Goal: Transaction & Acquisition: Purchase product/service

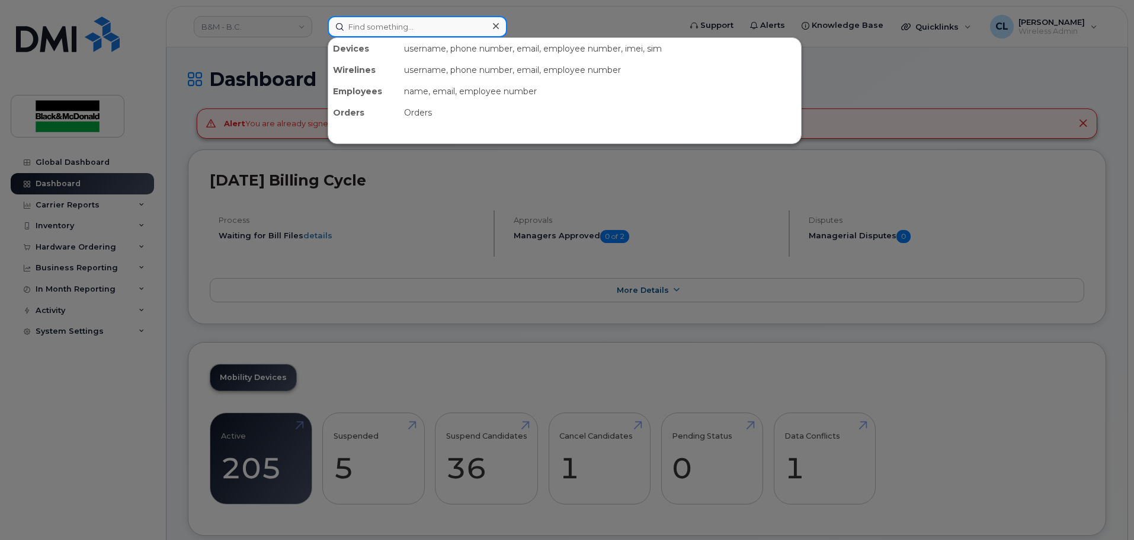
click at [359, 25] on input at bounding box center [418, 26] width 180 height 21
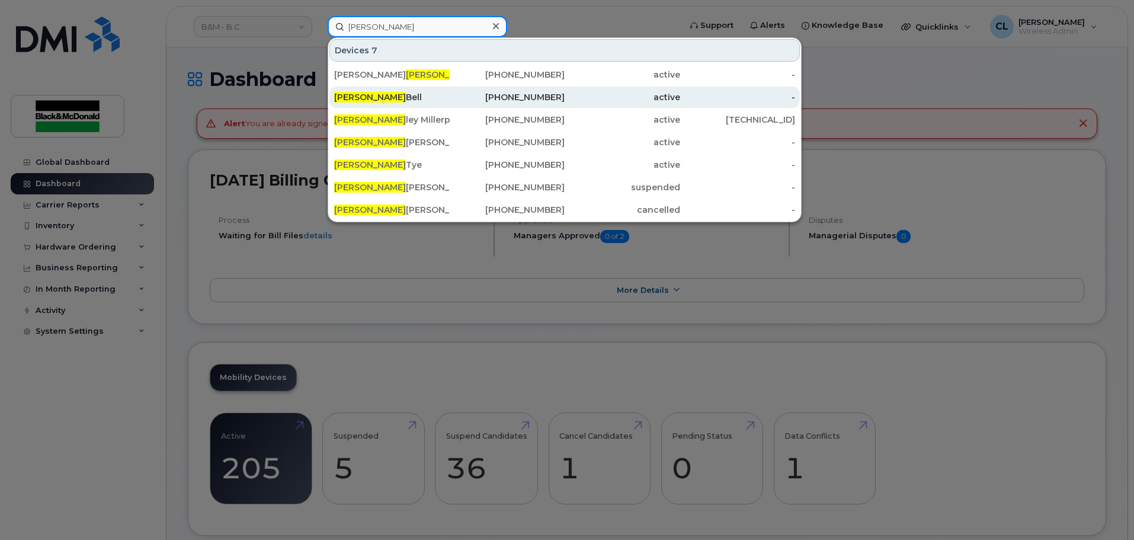
type input "[PERSON_NAME]"
click at [366, 95] on div "[PERSON_NAME]" at bounding box center [392, 97] width 116 height 12
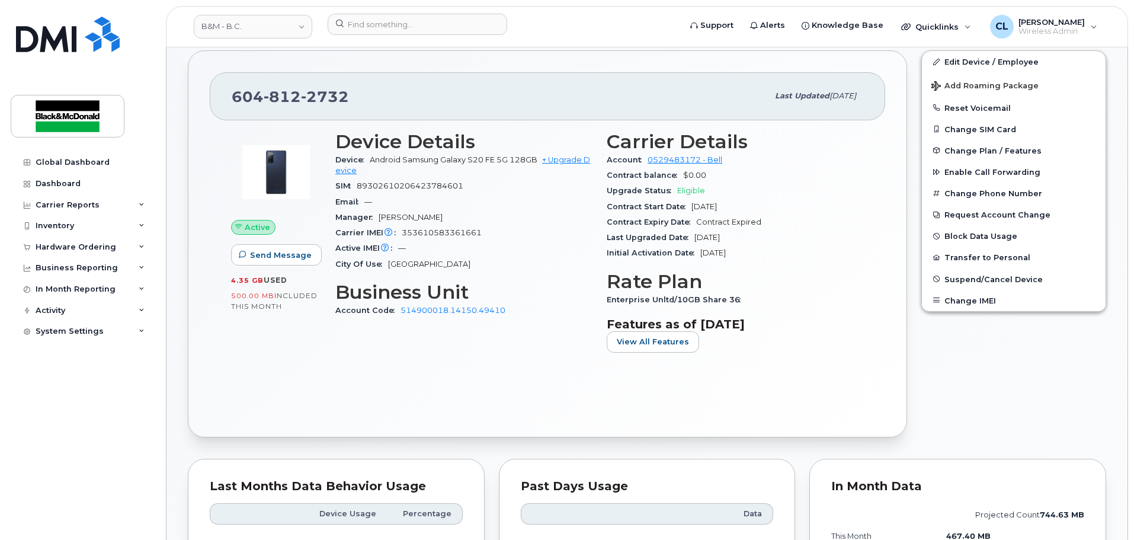
scroll to position [237, 0]
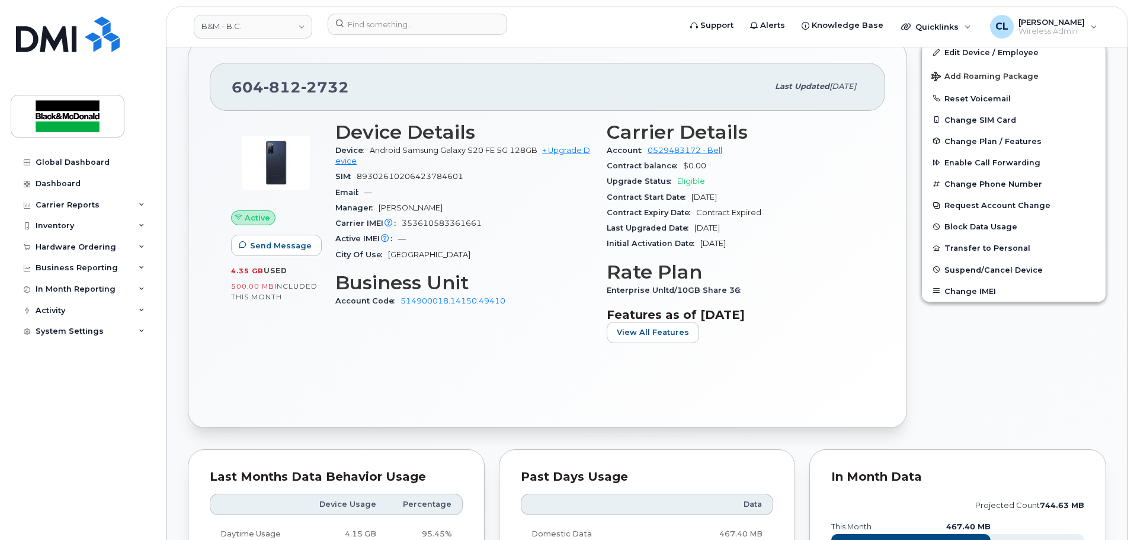
click at [1066, 355] on div "Edit Device / Employee Add Roaming Package Reset Voicemail Change SIM Card Chan…" at bounding box center [1013, 234] width 199 height 401
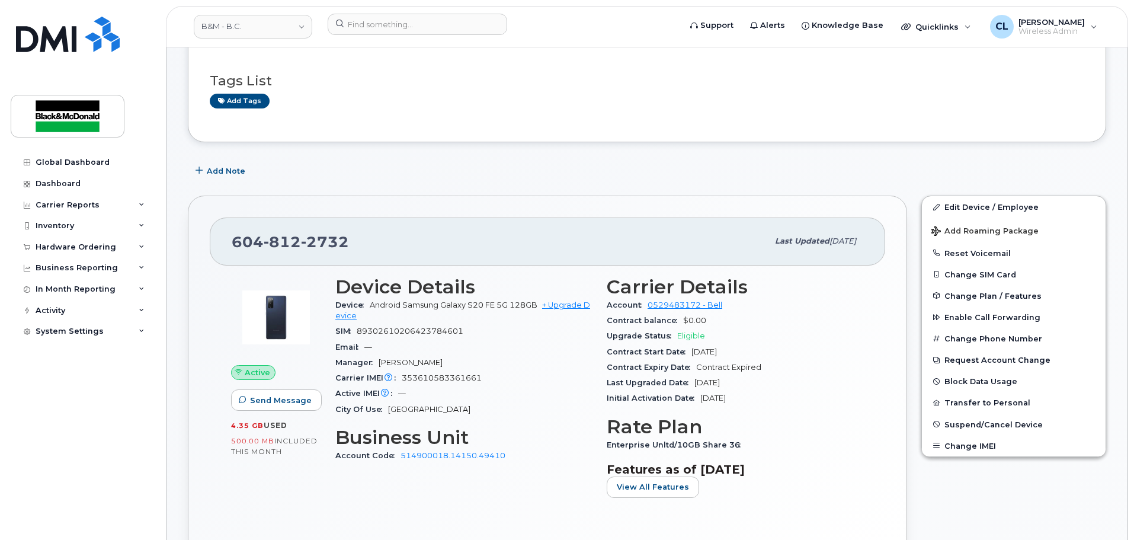
scroll to position [59, 0]
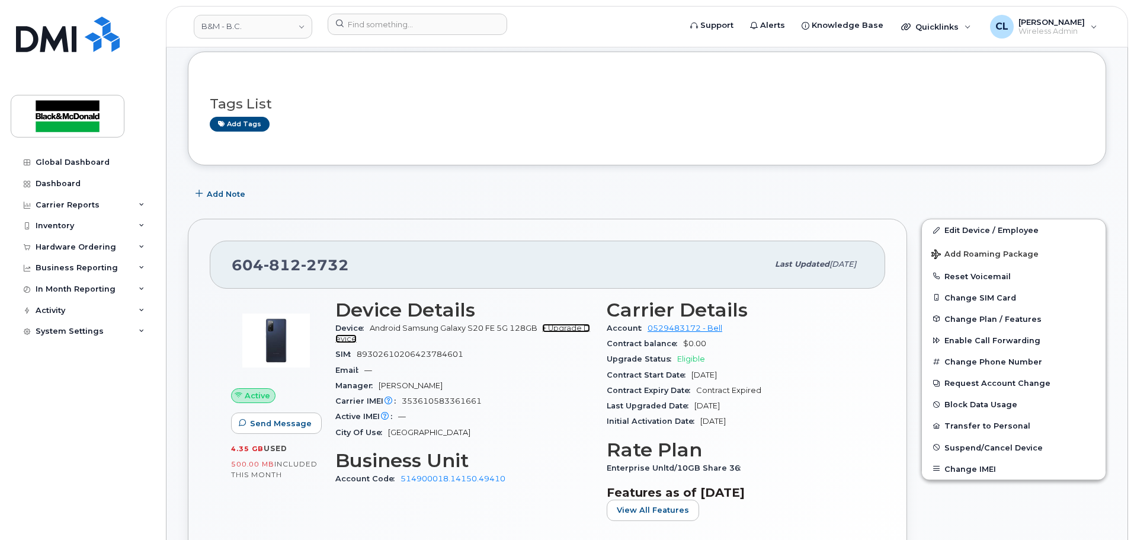
click at [570, 326] on link "+ Upgrade Device" at bounding box center [462, 333] width 255 height 20
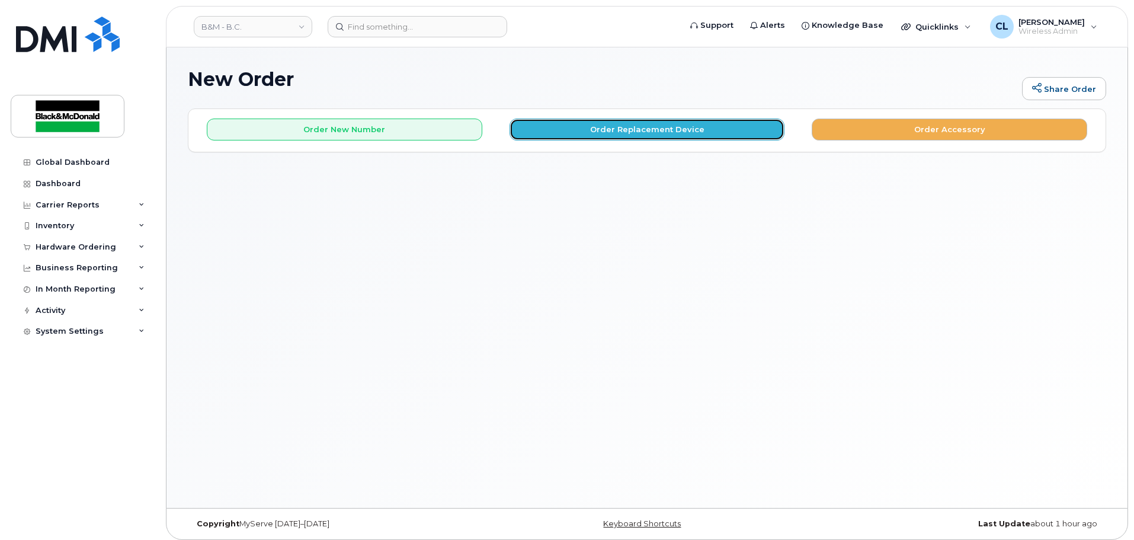
click at [678, 122] on button "Order Replacement Device" at bounding box center [647, 129] width 275 height 22
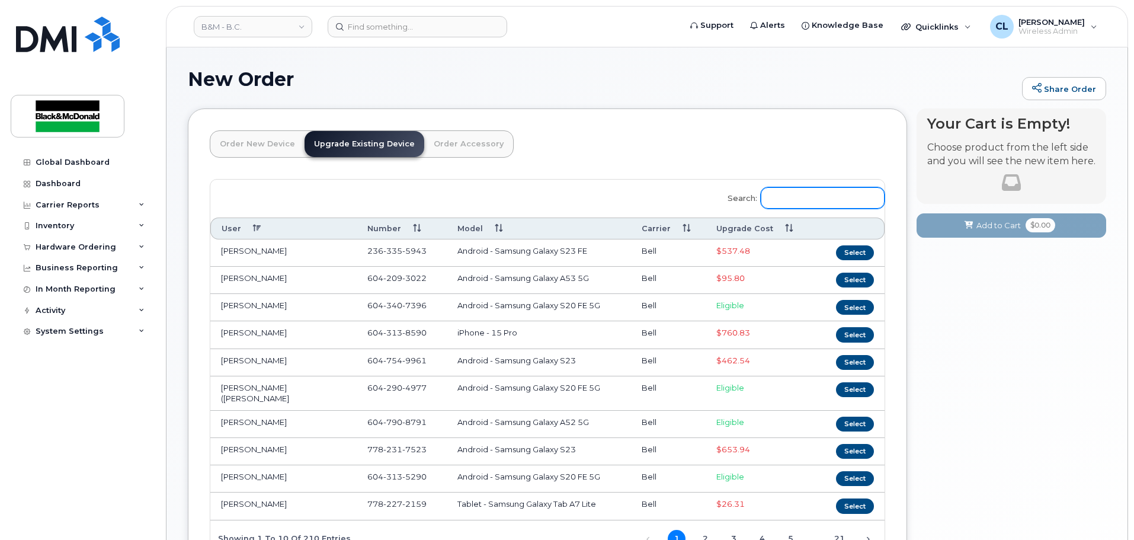
click at [807, 194] on input "Search:" at bounding box center [823, 197] width 124 height 21
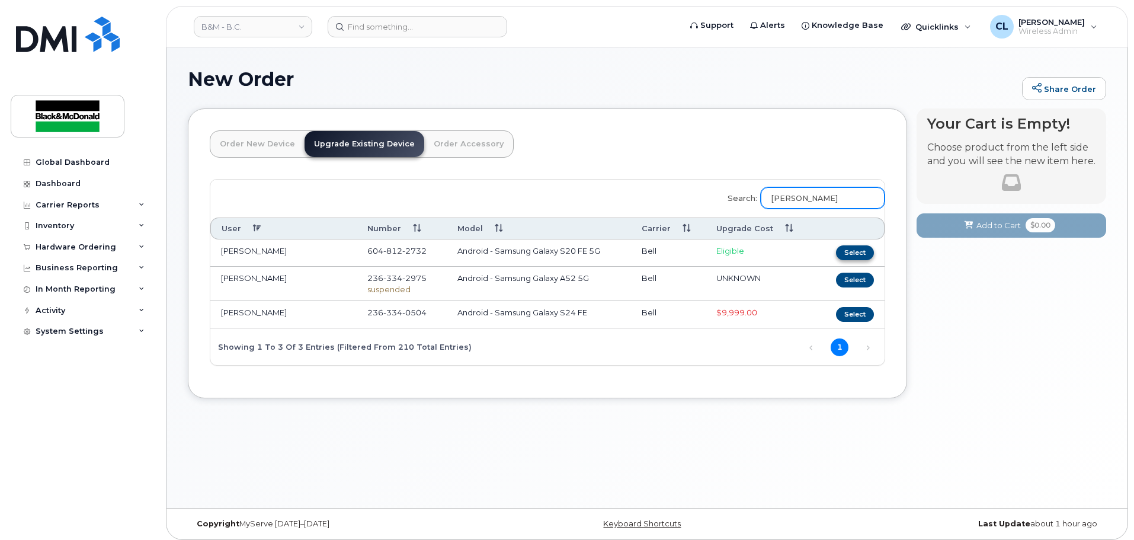
type input "[PERSON_NAME]"
click at [856, 252] on button "Select" at bounding box center [855, 252] width 38 height 15
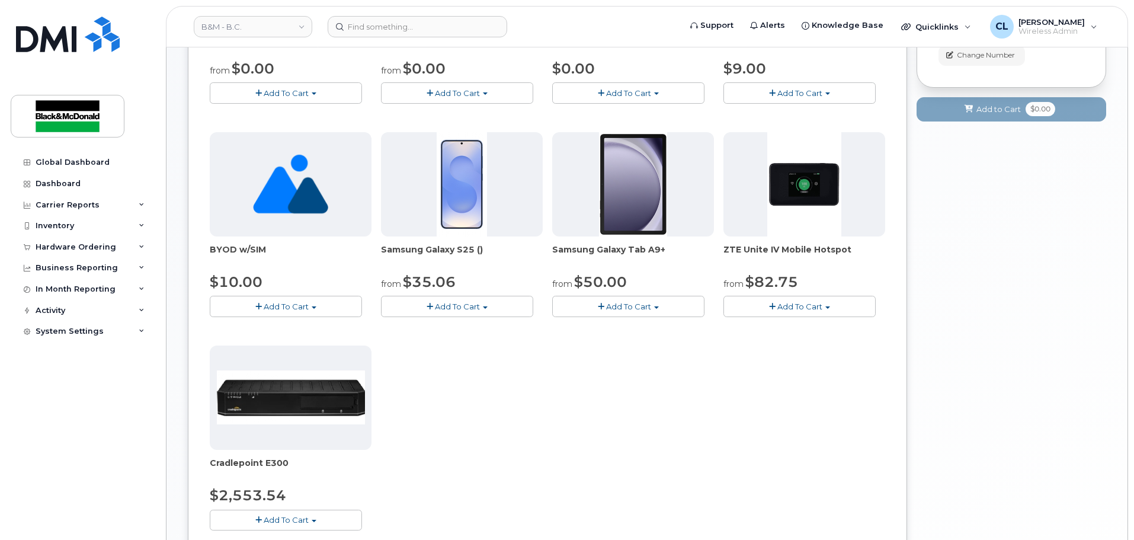
scroll to position [178, 0]
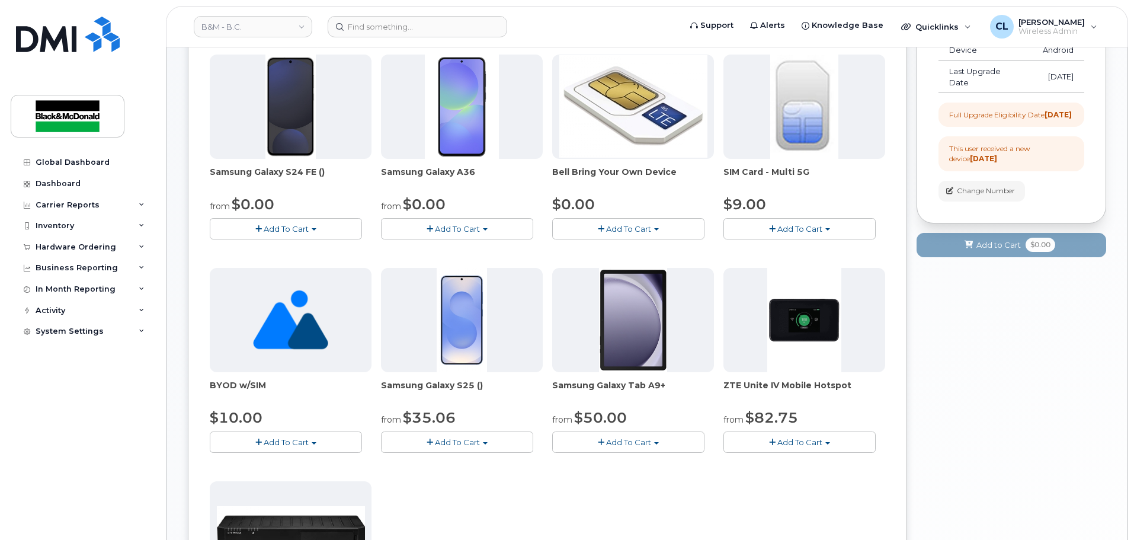
click at [316, 232] on button "Add To Cart" at bounding box center [286, 228] width 152 height 21
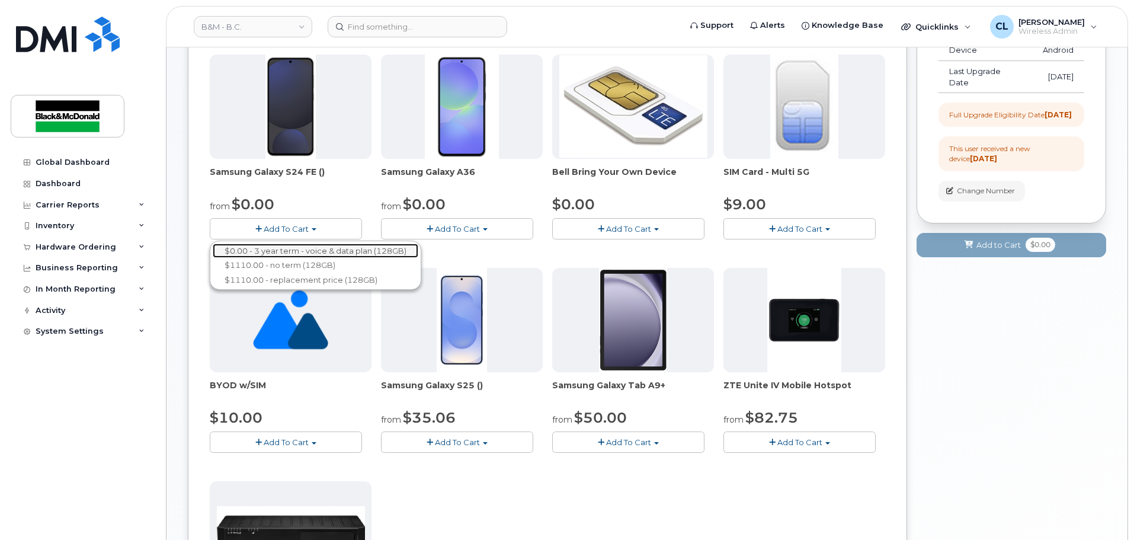
click at [312, 249] on link "$0.00 - 3 year term - voice & data plan (128GB)" at bounding box center [316, 251] width 206 height 15
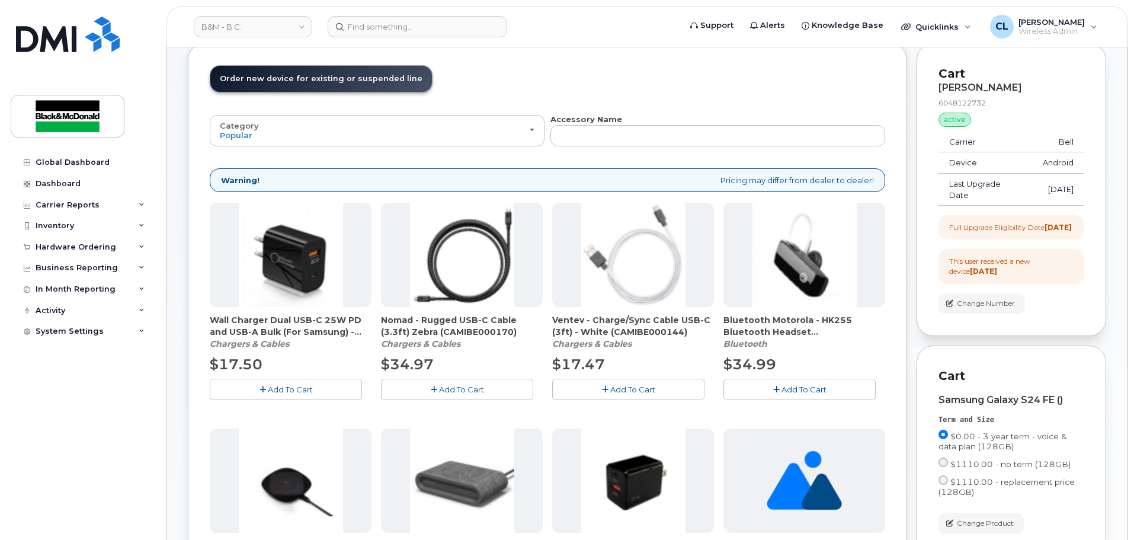
scroll to position [184, 0]
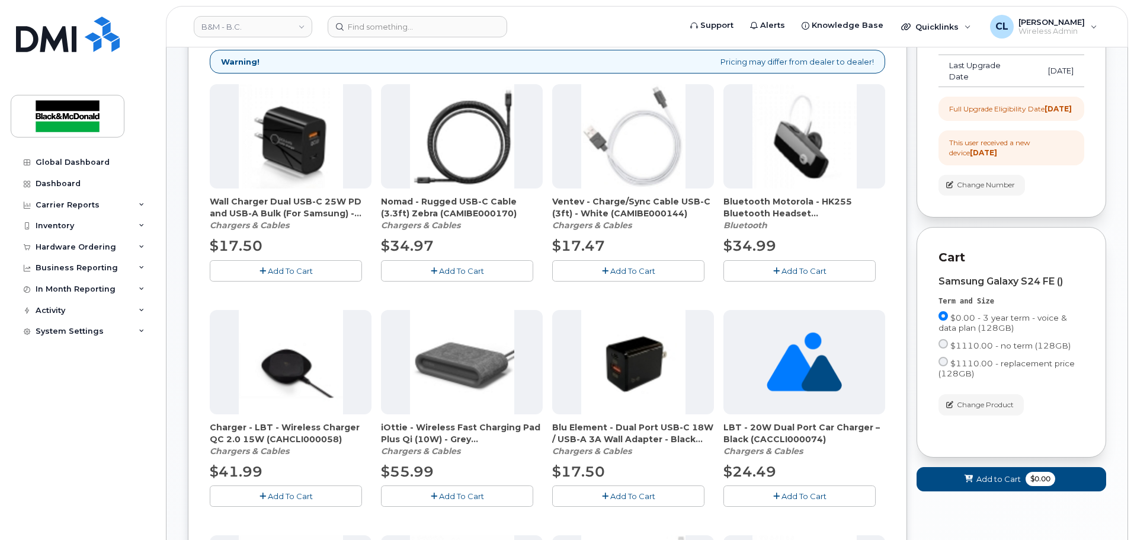
click at [293, 264] on button "Add To Cart" at bounding box center [286, 270] width 152 height 21
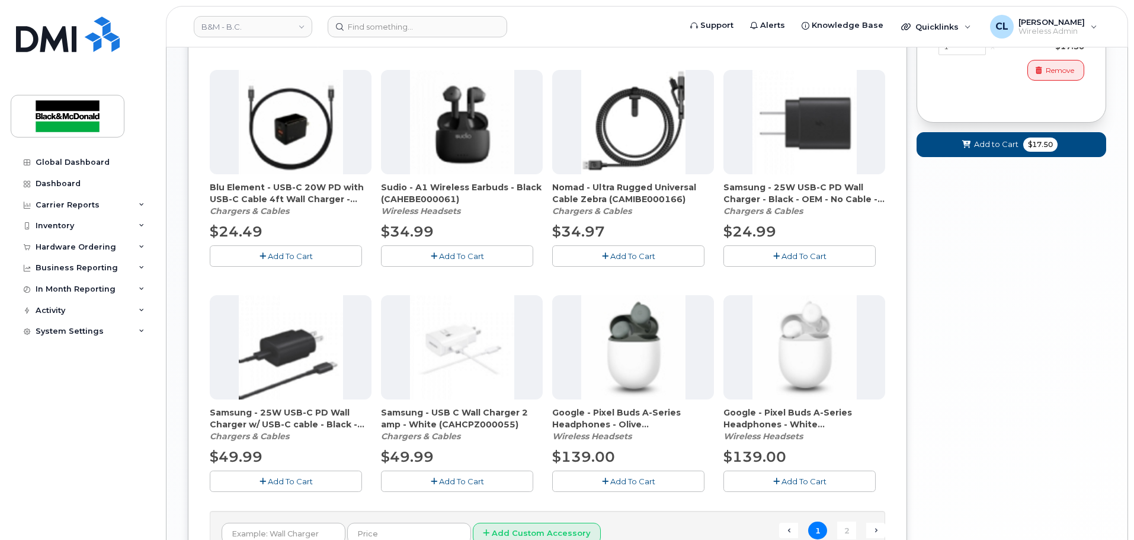
scroll to position [776, 0]
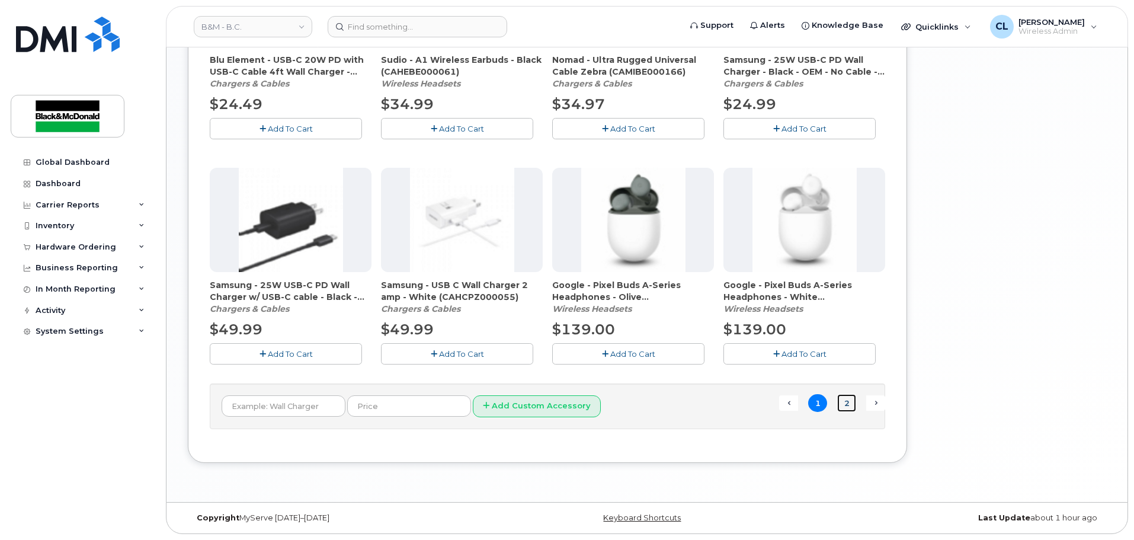
click at [851, 405] on link "2" at bounding box center [846, 403] width 19 height 18
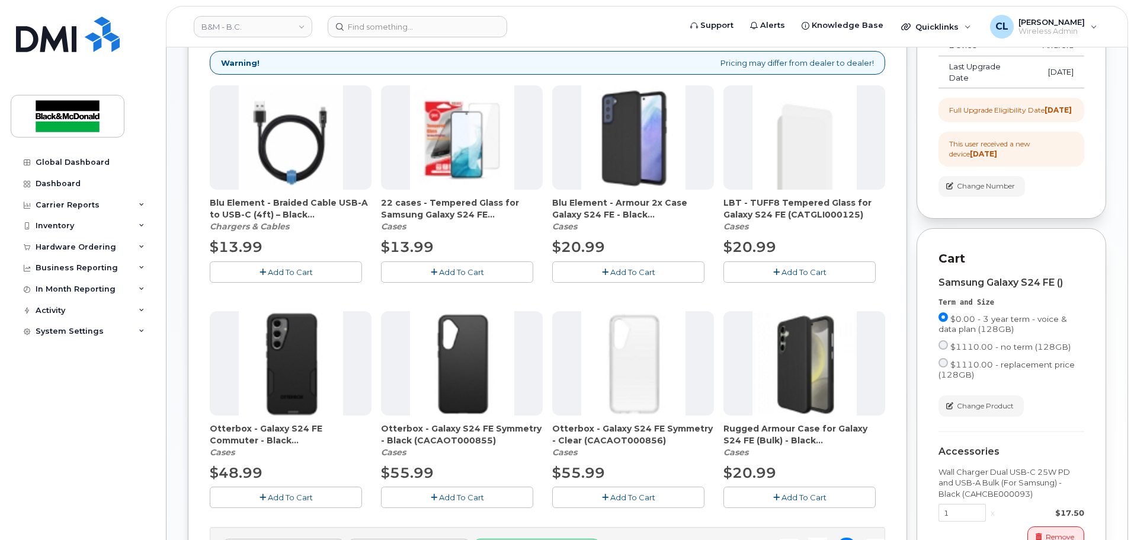
scroll to position [178, 0]
